Goal: Check status

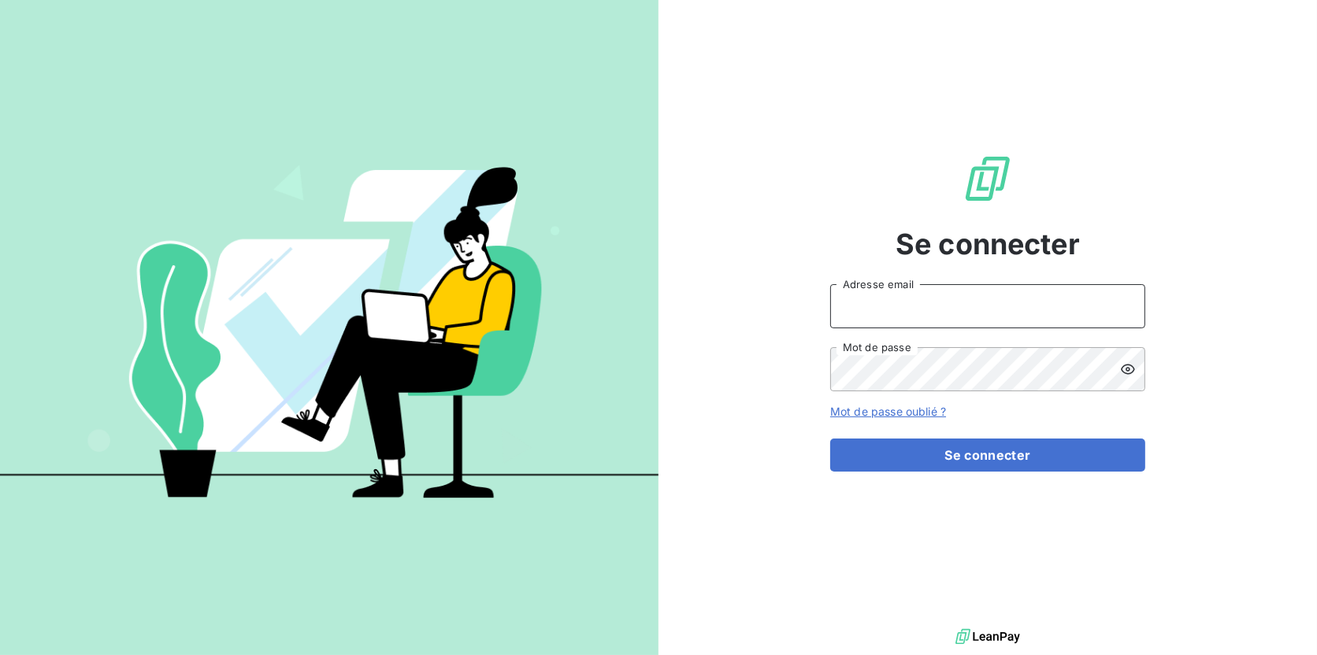
click at [871, 294] on input "Adresse email" at bounding box center [987, 306] width 315 height 44
type input "[EMAIL_ADDRESS][DOMAIN_NAME]"
click at [830, 439] on button "Se connecter" at bounding box center [987, 455] width 315 height 33
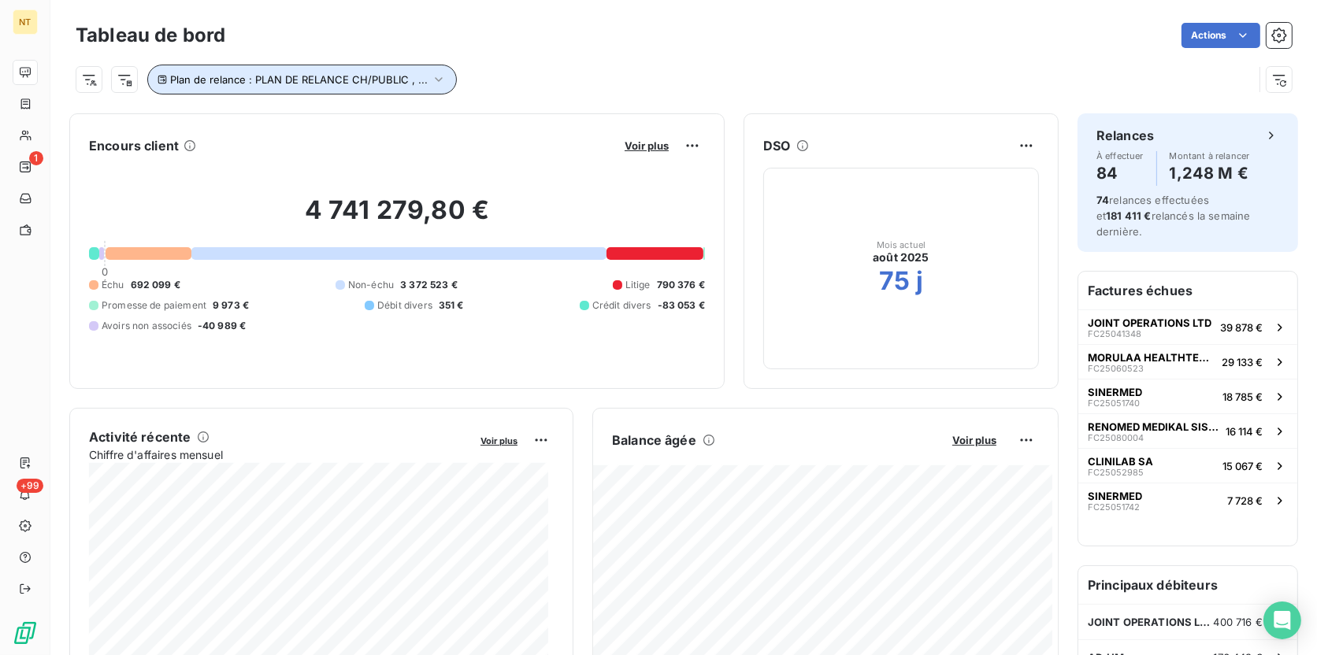
click at [397, 80] on span "Plan de relance : PLAN DE RELANCE CH/PUBLIC , ..." at bounding box center [299, 79] width 258 height 13
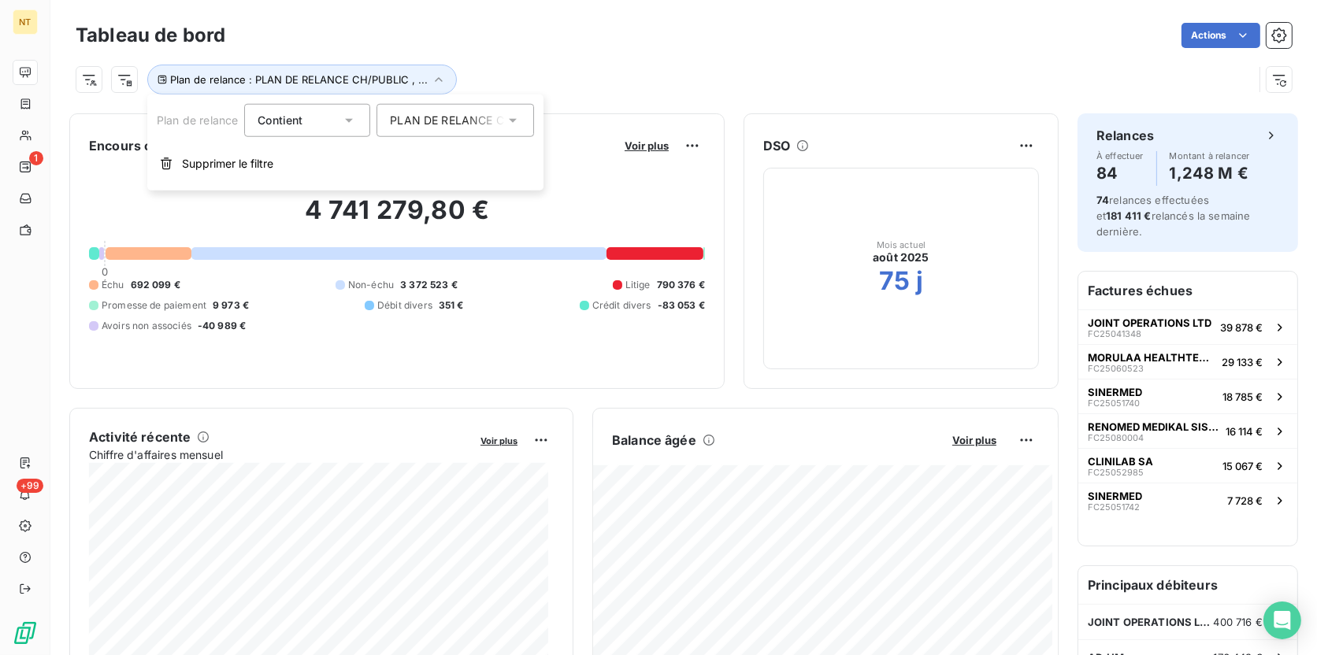
click at [432, 114] on span "PLAN DE RELANCE CH/PUBLIC" at bounding box center [473, 121] width 166 height 16
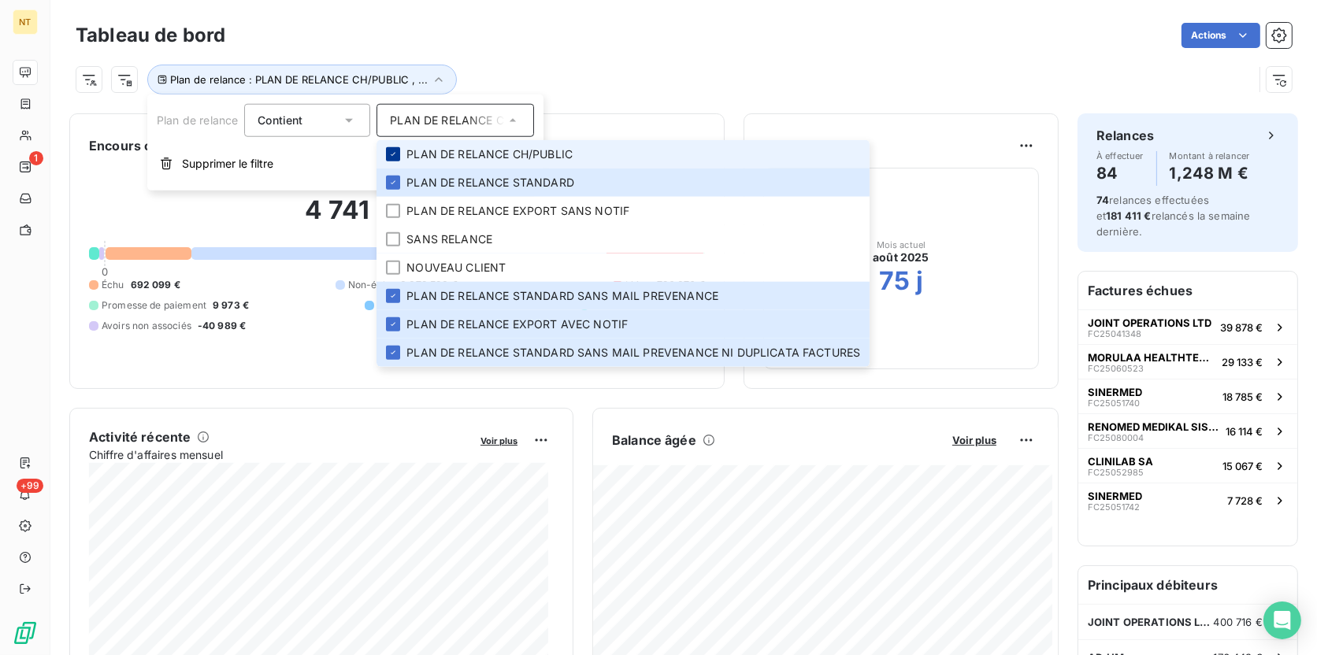
click at [395, 150] on icon at bounding box center [392, 154] width 9 height 9
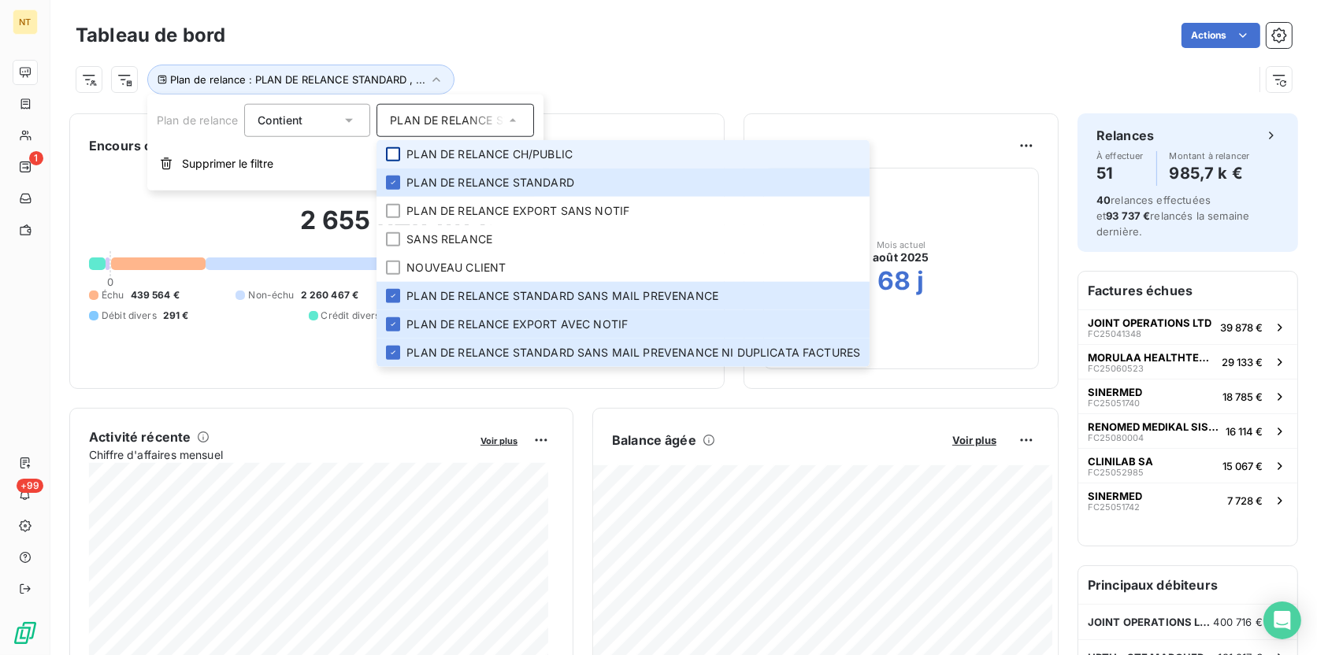
click at [395, 150] on div at bounding box center [393, 154] width 14 height 14
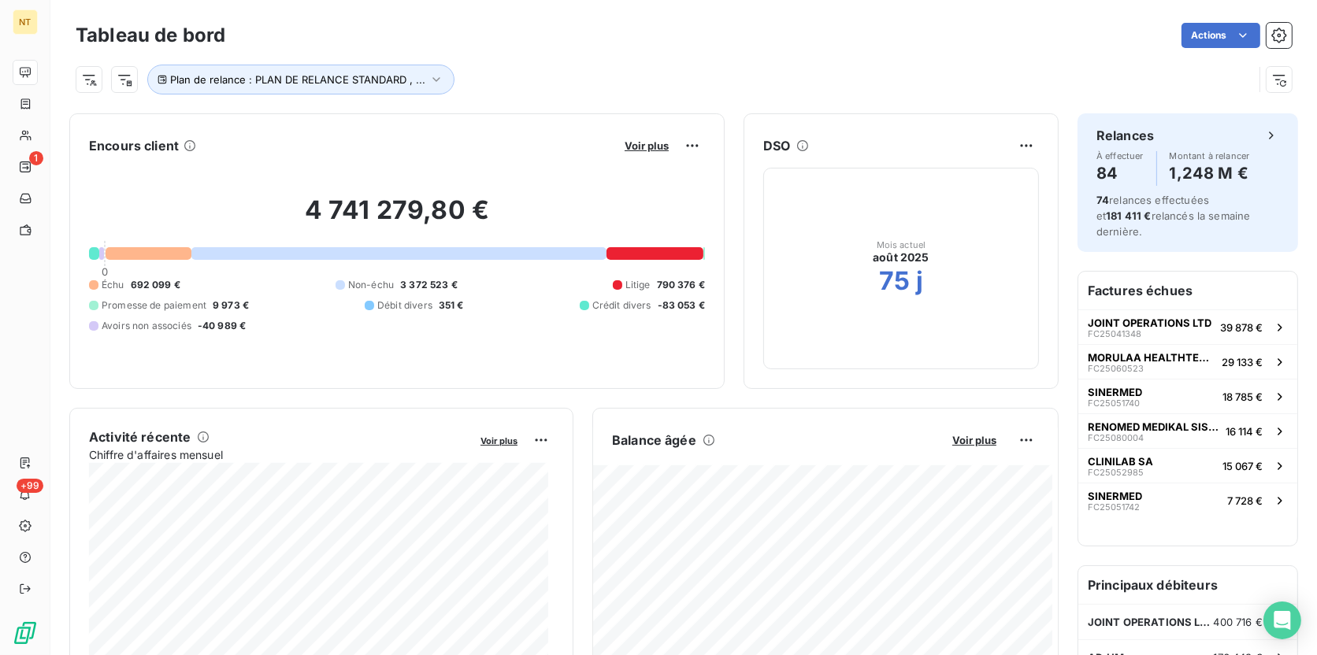
click at [1037, 71] on div "Plan de relance : PLAN DE RELANCE STANDARD , ..." at bounding box center [665, 80] width 1178 height 30
